Goal: Task Accomplishment & Management: Use online tool/utility

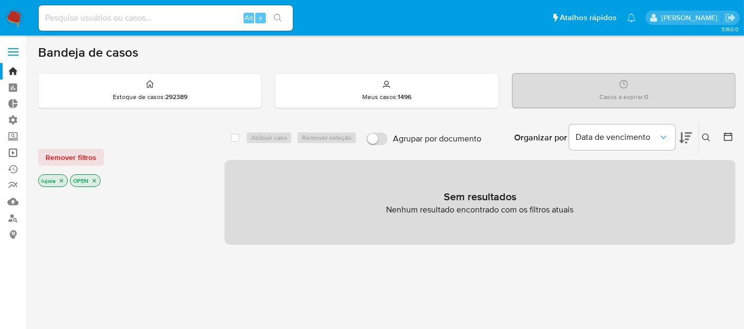
click at [10, 152] on link "Operações em massa" at bounding box center [63, 153] width 126 height 16
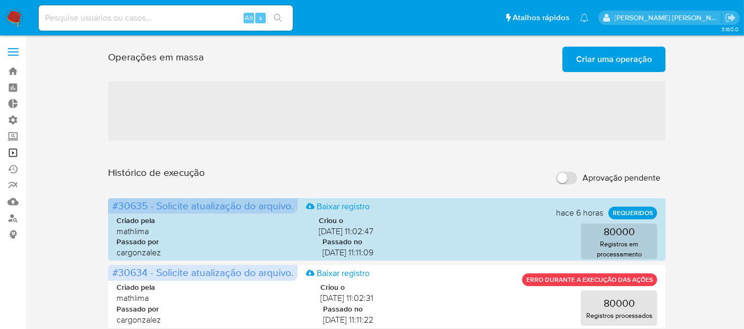
drag, startPoint x: 0, startPoint y: 0, endPoint x: 10, endPoint y: 152, distance: 152.3
click at [10, 152] on link "Operações em massa" at bounding box center [63, 153] width 126 height 16
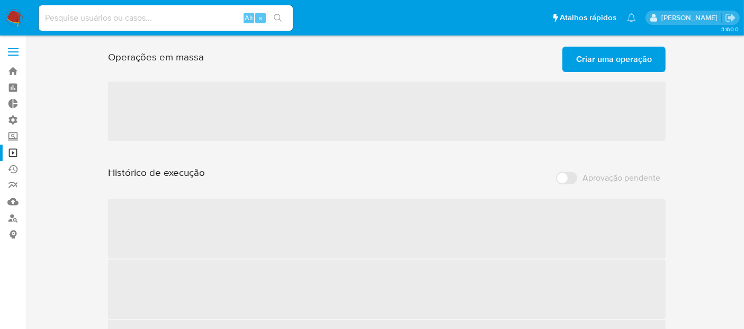
click at [594, 59] on span "Criar uma operação" at bounding box center [614, 59] width 76 height 23
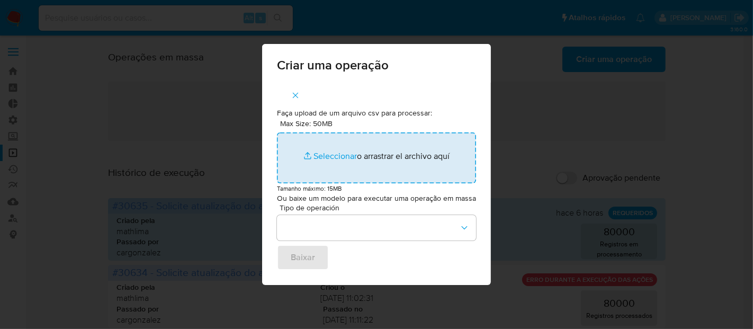
click at [342, 160] on input "Max Size: 50MB Seleccionar archivos" at bounding box center [376, 157] width 199 height 51
type input "C:\fakepath\SEND_CHAT_MASSIVE (5).csv"
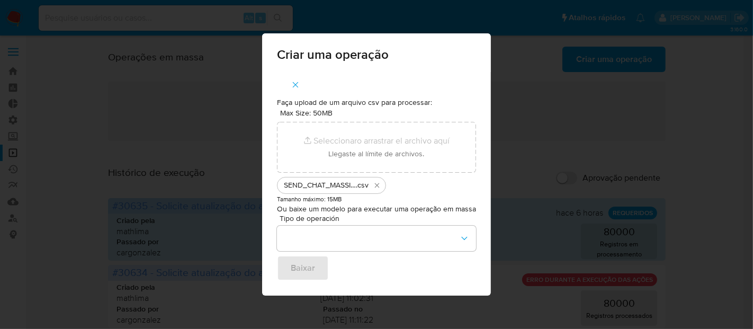
click at [324, 184] on span "SEND_CHAT_MASSIVE (5)" at bounding box center [320, 185] width 72 height 11
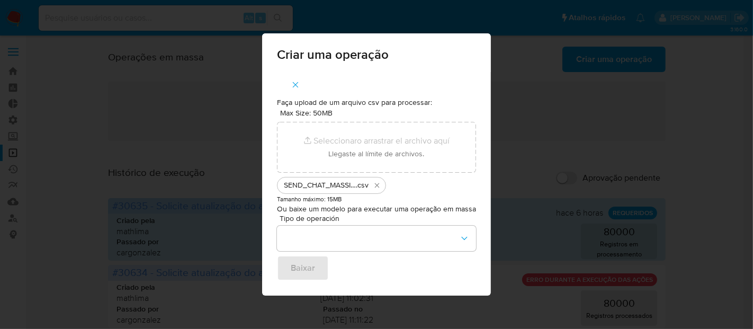
click at [324, 184] on span "SEND_CHAT_MASSIVE (5)" at bounding box center [320, 185] width 72 height 11
click at [296, 88] on icon "button" at bounding box center [296, 85] width 10 height 10
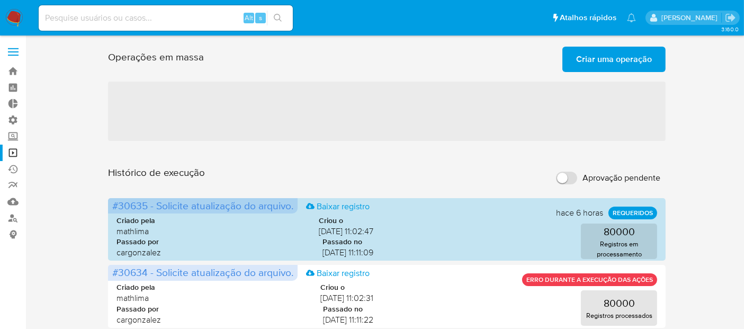
click at [596, 57] on span "Criar uma operação" at bounding box center [614, 59] width 76 height 23
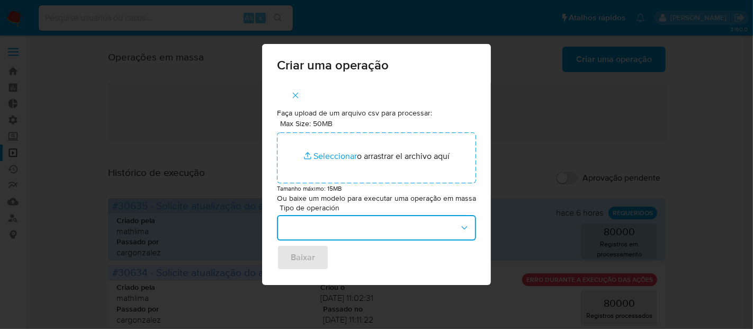
click at [328, 229] on button "button" at bounding box center [376, 227] width 199 height 25
click at [445, 221] on button "button" at bounding box center [376, 227] width 199 height 25
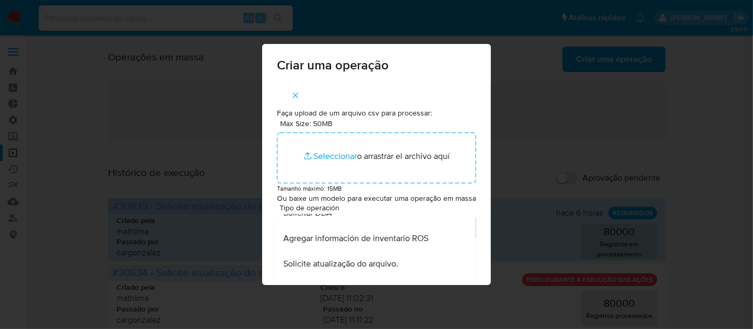
scroll to position [437, 0]
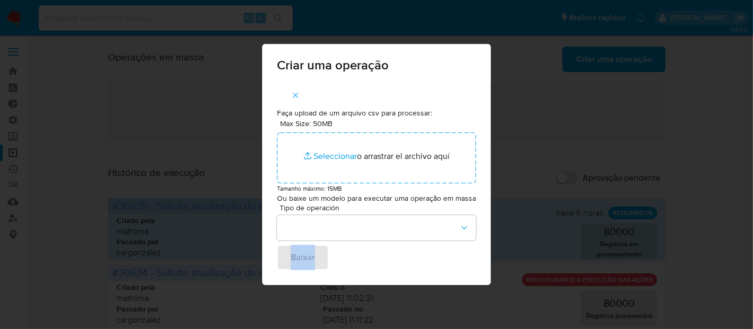
click at [491, 278] on div "Criar uma operação Faça upload de um arquivo csv para processar: Max Size: 50MB…" at bounding box center [376, 164] width 753 height 329
click at [466, 246] on div "Tipo de operación Baixar" at bounding box center [376, 237] width 199 height 66
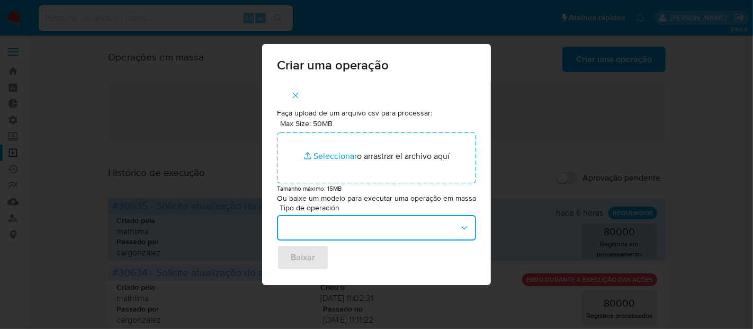
click at [463, 233] on icon "button" at bounding box center [464, 227] width 11 height 11
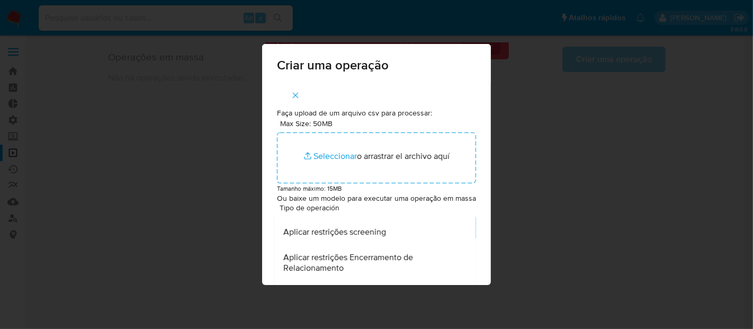
scroll to position [279, 0]
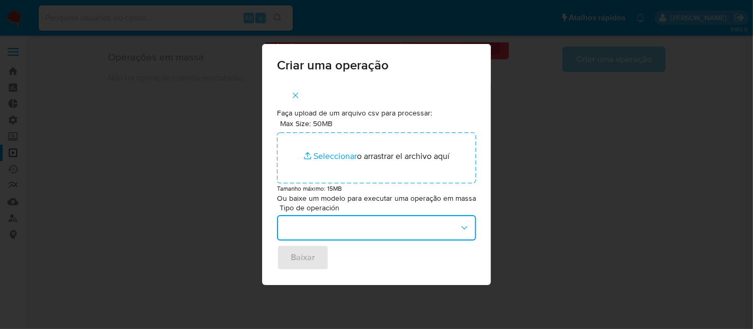
click at [464, 230] on icon "button" at bounding box center [464, 227] width 11 height 11
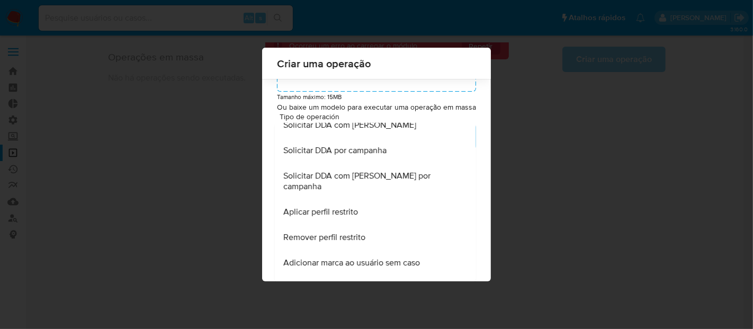
scroll to position [566, 0]
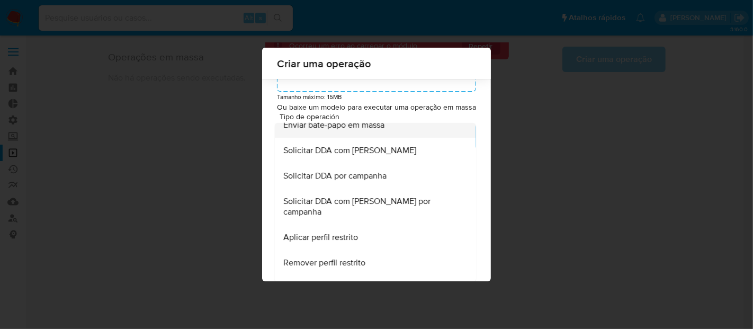
click at [349, 130] on span "Enviar bate-papo em massa" at bounding box center [333, 124] width 101 height 11
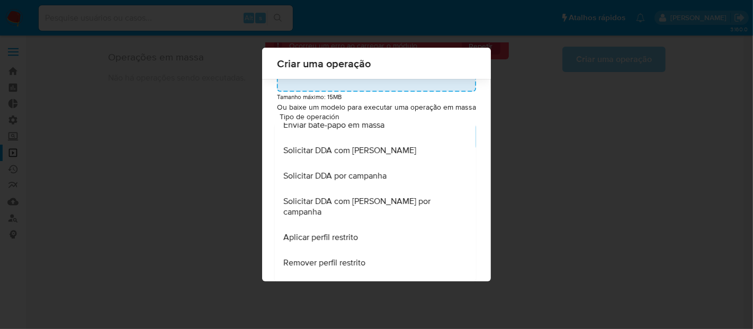
scroll to position [0, 0]
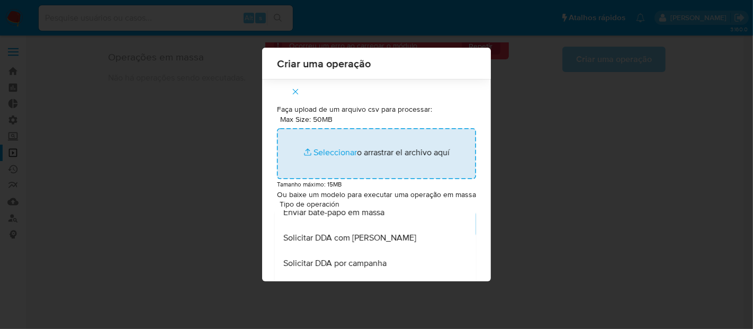
click at [349, 137] on input "Max Size: 50MB Seleccionar archivos" at bounding box center [376, 153] width 199 height 51
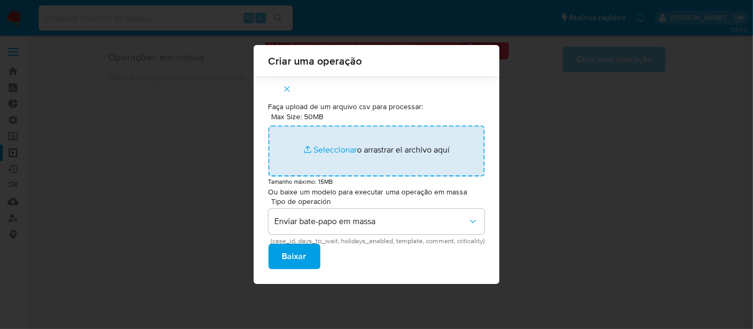
type input "C:\fakepath\SEND_CHAT_MASSIVE (5).csv"
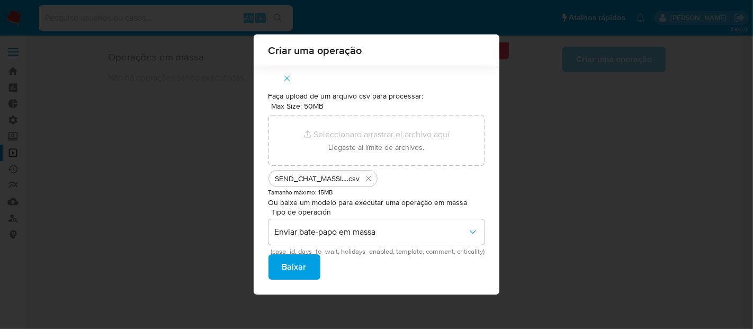
click at [292, 270] on span "Baixar" at bounding box center [294, 266] width 24 height 23
click at [365, 184] on button "Eliminar SEND_CHAT_MASSIVE (5).csv" at bounding box center [368, 178] width 13 height 13
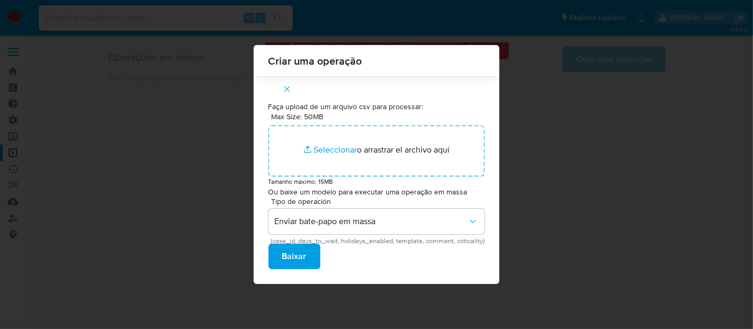
click at [299, 258] on span "Baixar" at bounding box center [294, 256] width 24 height 23
click at [289, 88] on button "button" at bounding box center [287, 88] width 37 height 25
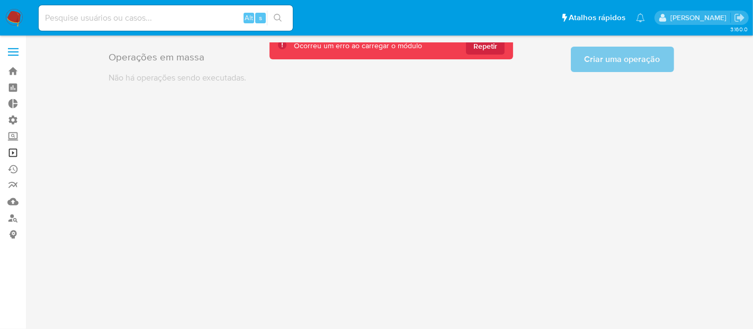
click at [13, 147] on link "Operações em massa" at bounding box center [63, 153] width 126 height 16
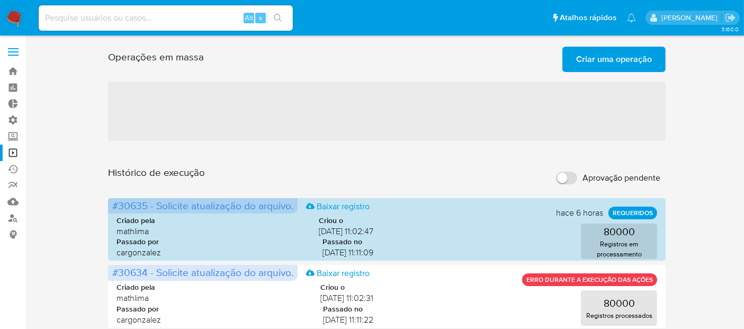
click at [617, 64] on span "Criar uma operação" at bounding box center [614, 59] width 76 height 23
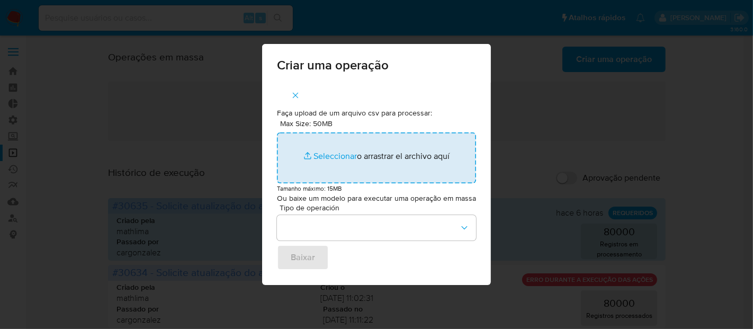
click at [336, 159] on input "Max Size: 50MB Seleccionar archivos" at bounding box center [376, 157] width 199 height 51
type input "C:\fakepath\SEND_CHAT_MASSIVE (2).csv"
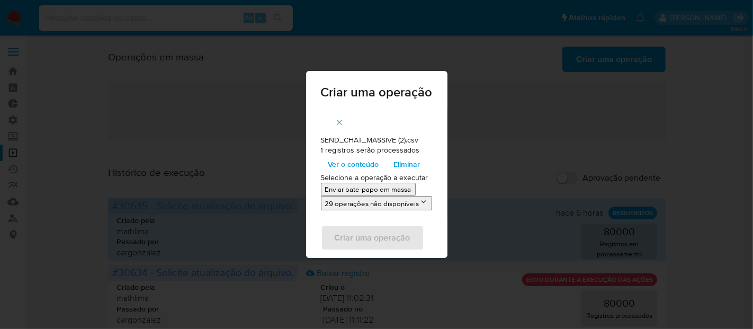
click at [351, 189] on p "Enviar bate-papo em massa" at bounding box center [368, 189] width 86 height 10
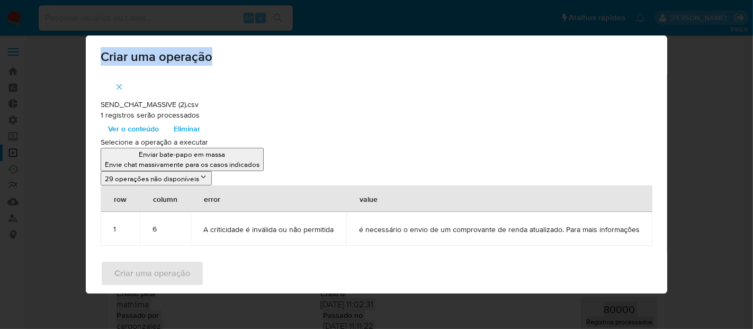
drag, startPoint x: 477, startPoint y: 43, endPoint x: 475, endPoint y: -12, distance: 54.6
click at [124, 87] on icon "button" at bounding box center [119, 87] width 10 height 10
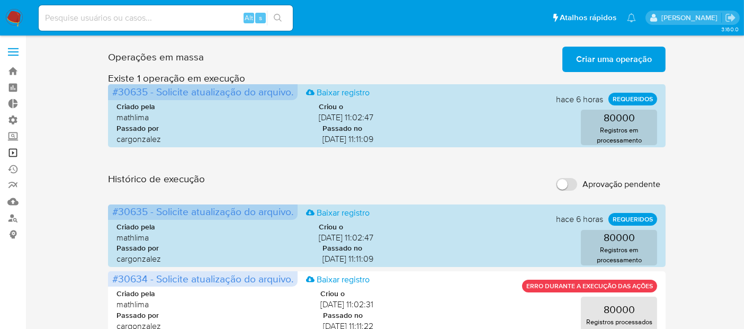
click at [16, 149] on link "Operações em massa" at bounding box center [63, 153] width 126 height 16
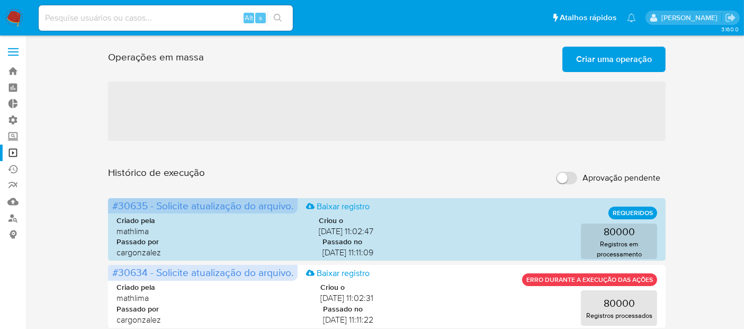
click at [601, 59] on span "Criar uma operação" at bounding box center [614, 59] width 76 height 23
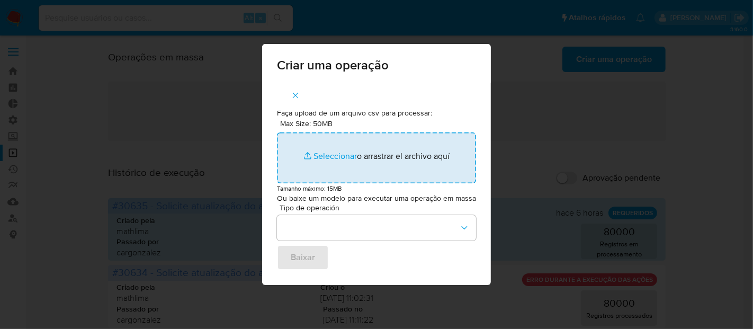
click at [350, 154] on input "Max Size: 50MB Seleccionar archivos" at bounding box center [376, 157] width 199 height 51
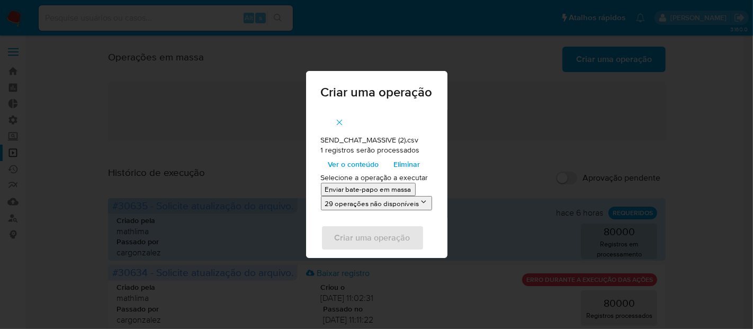
click at [364, 190] on p "Enviar bate-papo em massa" at bounding box center [368, 189] width 86 height 10
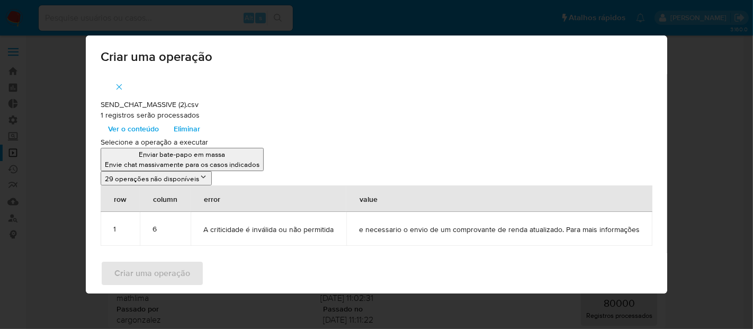
click at [428, 227] on span "e necessario o envio de um comprovante de renda atualizado. Para mais informaçõ…" at bounding box center [499, 230] width 281 height 10
click at [120, 88] on icon "button" at bounding box center [119, 87] width 10 height 10
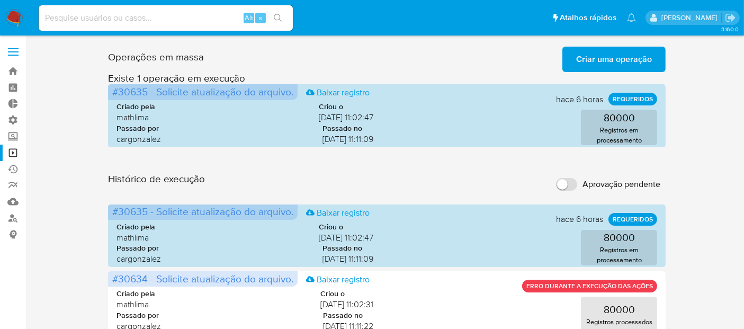
click at [602, 64] on span "Criar uma operação" at bounding box center [614, 59] width 76 height 23
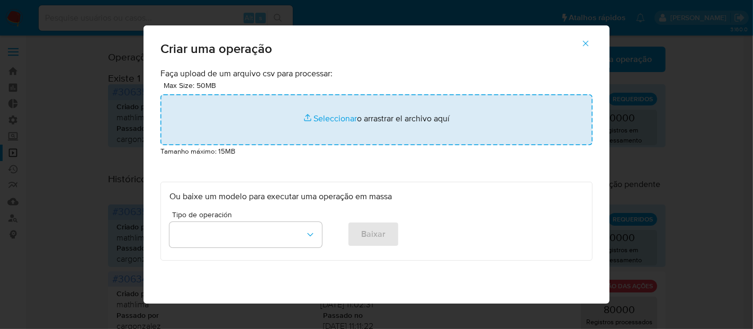
click at [341, 117] on input "file" at bounding box center [376, 119] width 432 height 51
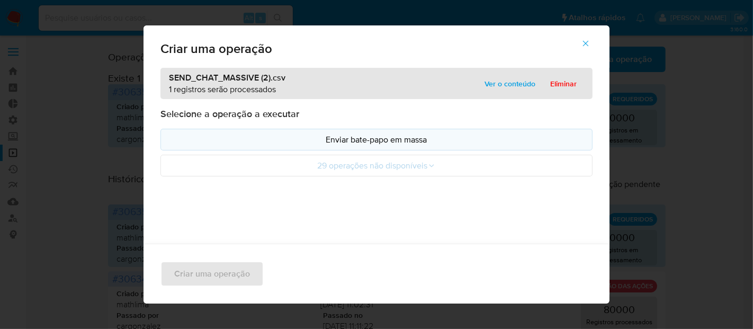
click at [371, 141] on p "Enviar bate-papo em massa" at bounding box center [376, 139] width 414 height 12
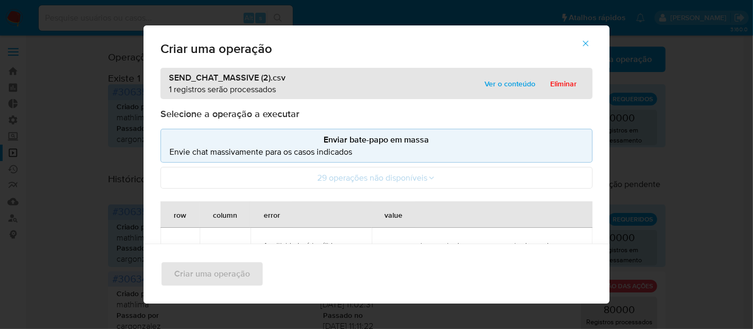
click at [596, 163] on div "SEND_CHAT_MASSIVE (2).csv 1 registros serão processados Ver o conteúdo Eliminar…" at bounding box center [377, 225] width 466 height 314
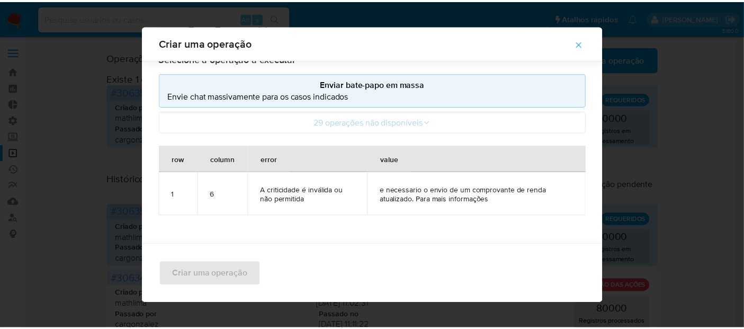
scroll to position [53, 0]
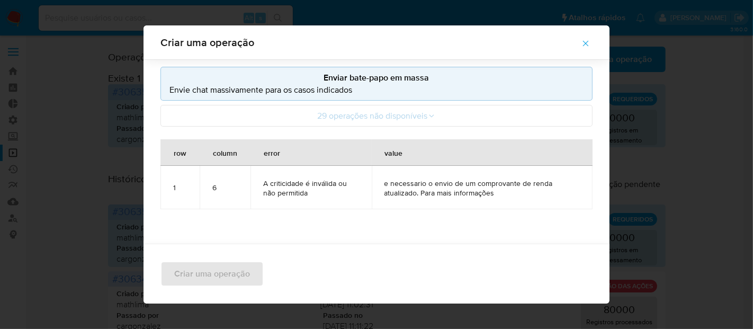
click at [591, 48] on icon "button" at bounding box center [586, 44] width 10 height 10
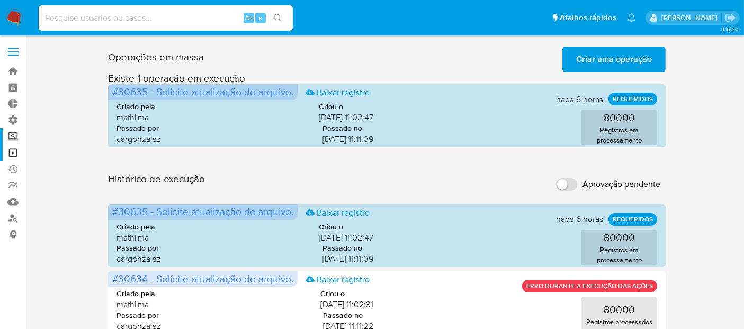
click at [22, 137] on label "Screening" at bounding box center [63, 136] width 126 height 16
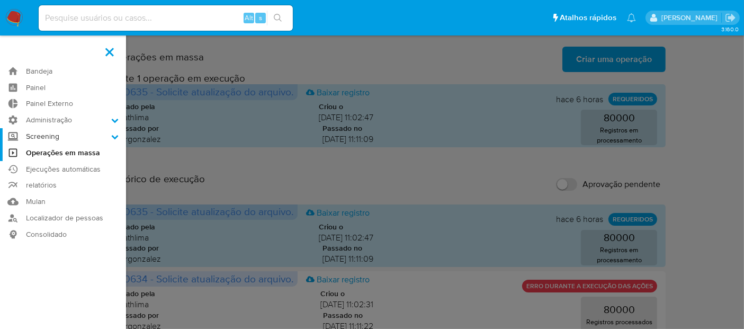
click at [0, 0] on input "Screening" at bounding box center [0, 0] width 0 height 0
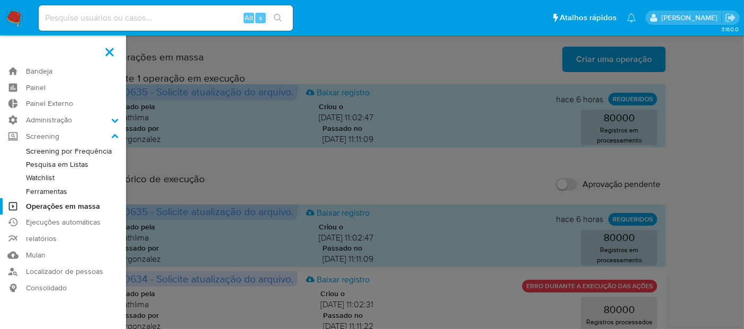
click at [108, 46] on label at bounding box center [109, 52] width 26 height 22
click at [0, 0] on input "checkbox" at bounding box center [0, 0] width 0 height 0
